Goal: Task Accomplishment & Management: Manage account settings

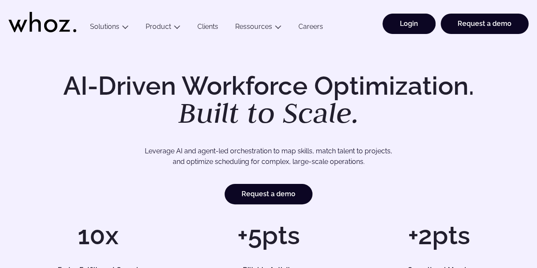
click at [400, 24] on link "Login" at bounding box center [408, 24] width 53 height 20
click at [373, 50] on div "AI-Driven Workforce Optimization. Built to Scale. Leverage AI and agent-led orc…" at bounding box center [268, 172] width 537 height 261
click at [388, 30] on link "Login" at bounding box center [408, 24] width 53 height 20
